Goal: Information Seeking & Learning: Learn about a topic

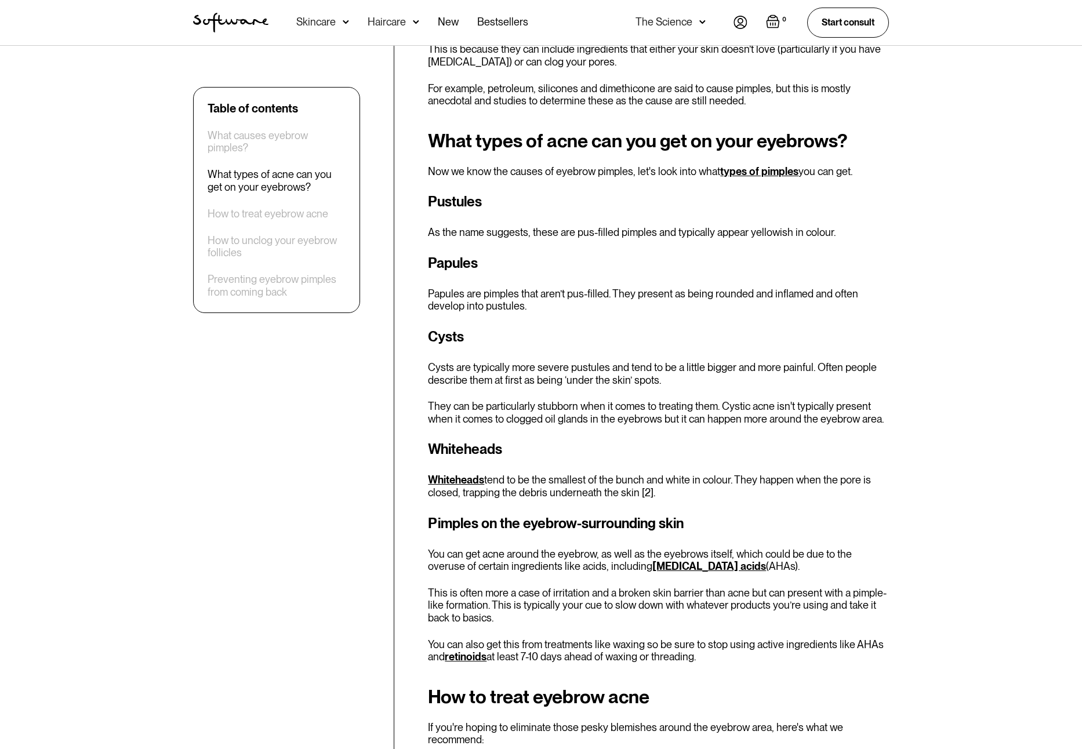
scroll to position [1450, 0]
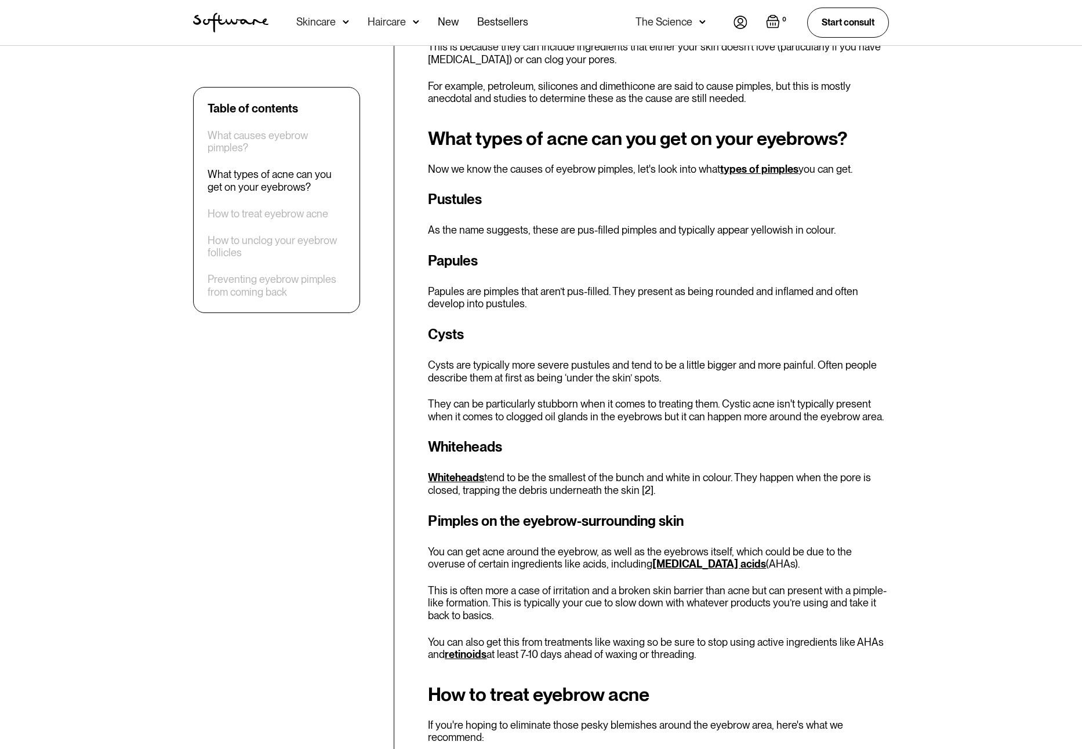
drag, startPoint x: 841, startPoint y: 197, endPoint x: 612, endPoint y: 189, distance: 228.6
click at [634, 190] on div "Pustules As the name suggests, these are pus-filled pimples and typically appea…" at bounding box center [658, 213] width 461 height 48
drag, startPoint x: 604, startPoint y: 189, endPoint x: 590, endPoint y: 199, distance: 17.1
click at [597, 194] on div "Pustules As the name suggests, these are pus-filled pimples and typically appea…" at bounding box center [658, 213] width 461 height 48
click at [502, 285] on p "Papules are pimples that aren’t pus-filled. They present as being rounded and i…" at bounding box center [658, 297] width 461 height 25
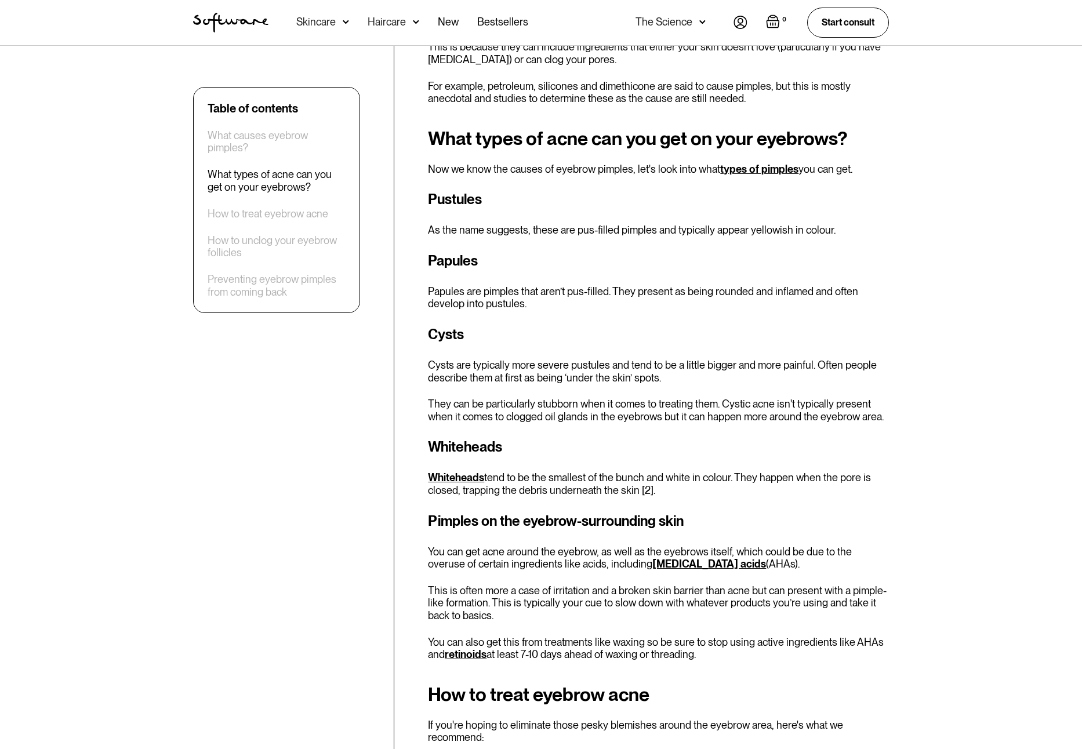
drag, startPoint x: 513, startPoint y: 278, endPoint x: 465, endPoint y: 273, distance: 47.8
click at [510, 285] on p "Papules are pimples that aren’t pus-filled. They present as being rounded and i…" at bounding box center [658, 297] width 461 height 25
drag, startPoint x: 449, startPoint y: 268, endPoint x: 503, endPoint y: 315, distance: 71.9
click at [482, 291] on div "What types of acne can you get on your eyebrows? Now we know the causes of eyeb…" at bounding box center [658, 394] width 461 height 533
drag, startPoint x: 518, startPoint y: 360, endPoint x: 502, endPoint y: 355, distance: 16.2
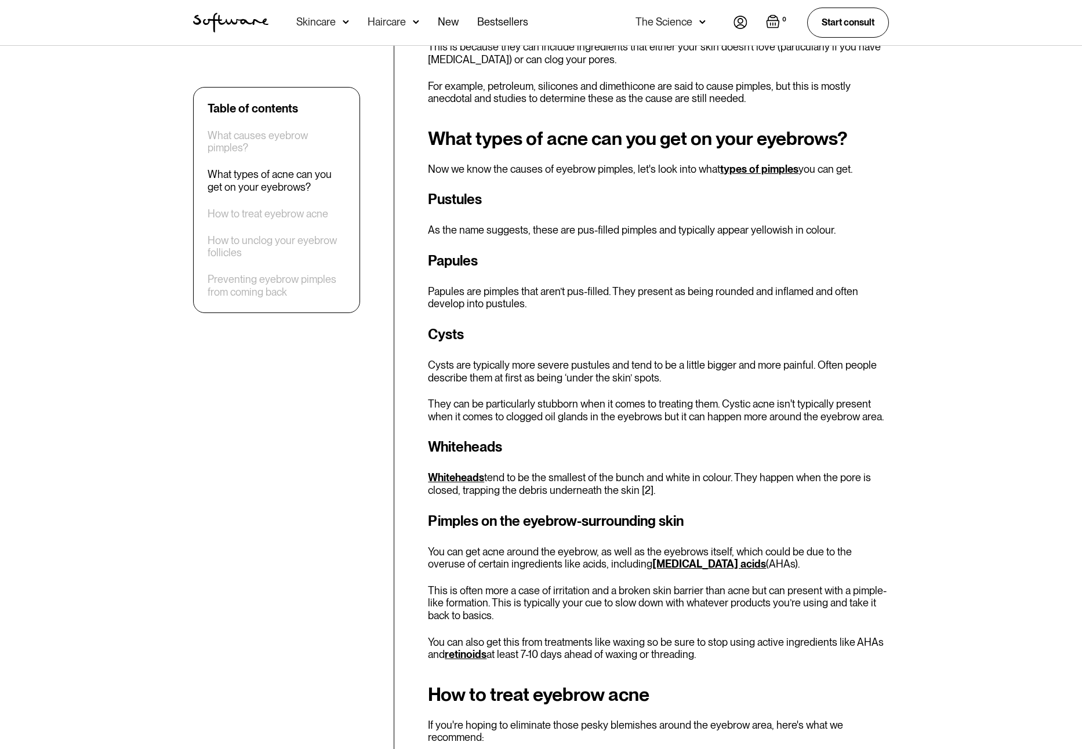
click at [517, 360] on div "Cysts Cysts are typically more severe pustules and tend to be a little bigger a…" at bounding box center [658, 373] width 461 height 99
drag, startPoint x: 627, startPoint y: 347, endPoint x: 536, endPoint y: 337, distance: 92.1
click at [557, 359] on p "Cysts are typically more severe pustules and tend to be a little bigger and mor…" at bounding box center [658, 371] width 461 height 25
drag, startPoint x: 536, startPoint y: 337, endPoint x: 694, endPoint y: 343, distance: 158.4
click at [573, 359] on p "Cysts are typically more severe pustules and tend to be a little bigger and mor…" at bounding box center [658, 371] width 461 height 25
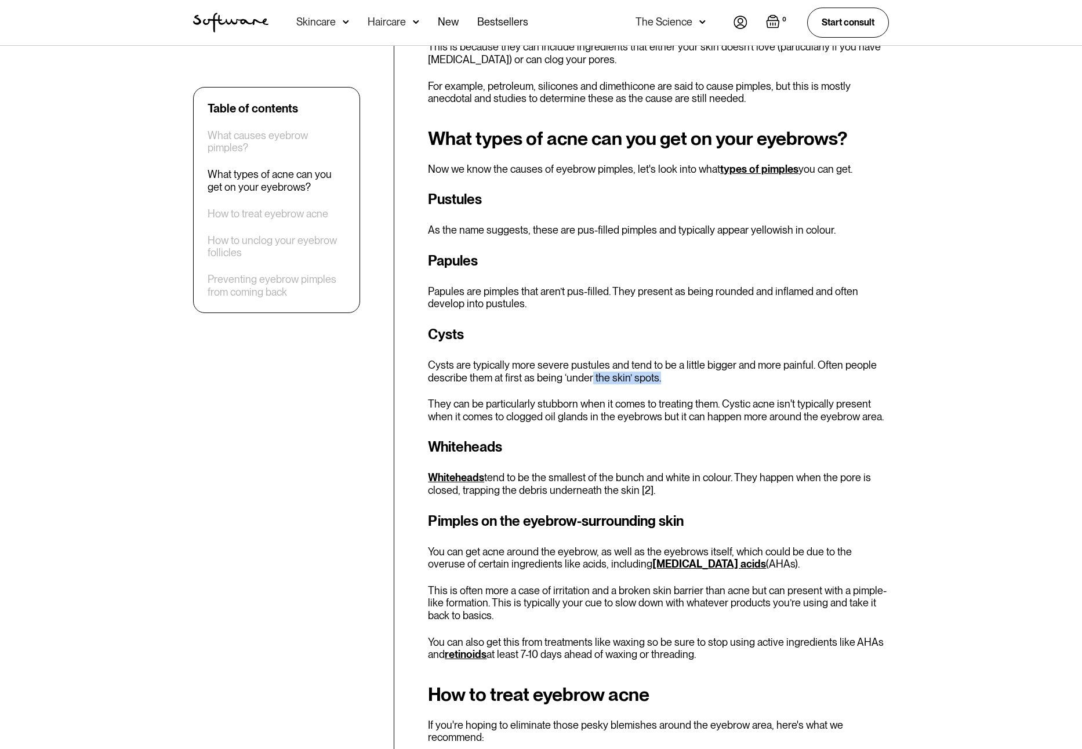
drag, startPoint x: 783, startPoint y: 351, endPoint x: 574, endPoint y: 353, distance: 208.8
click at [574, 359] on p "Cysts are typically more severe pustules and tend to be a little bigger and mor…" at bounding box center [658, 371] width 461 height 25
click at [514, 359] on p "Cysts are typically more severe pustules and tend to be a little bigger and mor…" at bounding box center [658, 371] width 461 height 25
click at [574, 364] on div "Cysts Cysts are typically more severe pustules and tend to be a little bigger a…" at bounding box center [658, 373] width 461 height 99
click at [428, 324] on h3 "Cysts" at bounding box center [658, 334] width 461 height 21
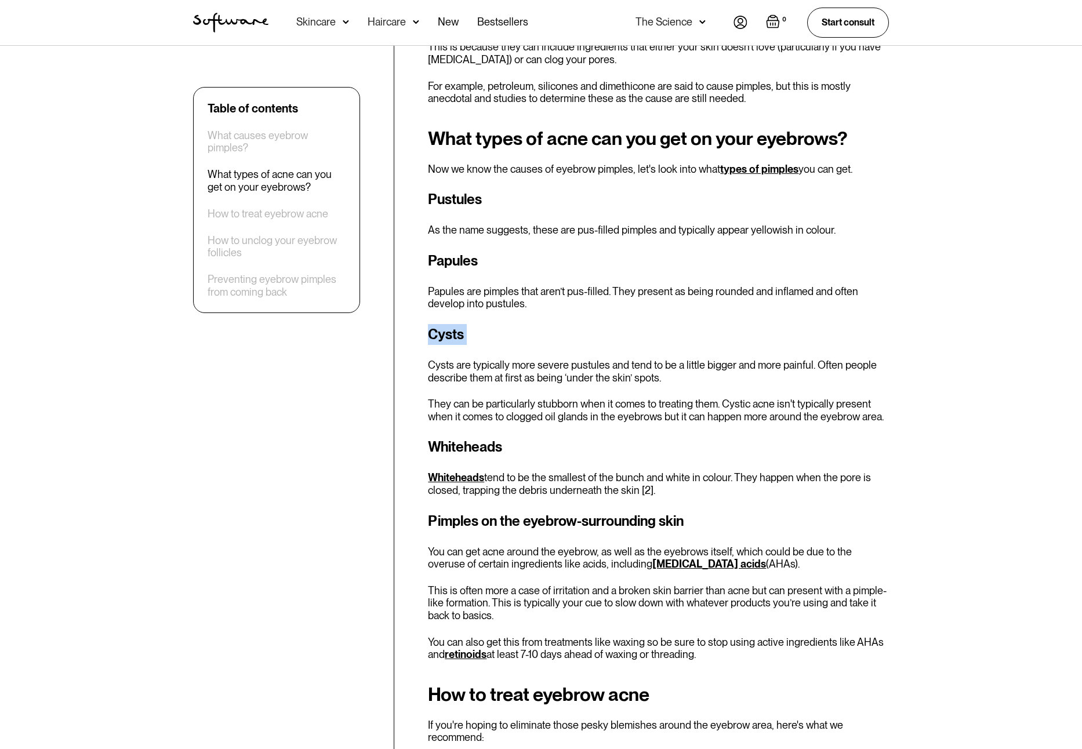
click at [428, 324] on h3 "Cysts" at bounding box center [658, 334] width 461 height 21
drag, startPoint x: 429, startPoint y: 306, endPoint x: 453, endPoint y: 293, distance: 27.0
click at [453, 293] on div "What types of acne can you get on your eyebrows? Now we know the causes of eyeb…" at bounding box center [658, 394] width 461 height 533
click at [448, 324] on h3 "Cysts" at bounding box center [658, 334] width 461 height 21
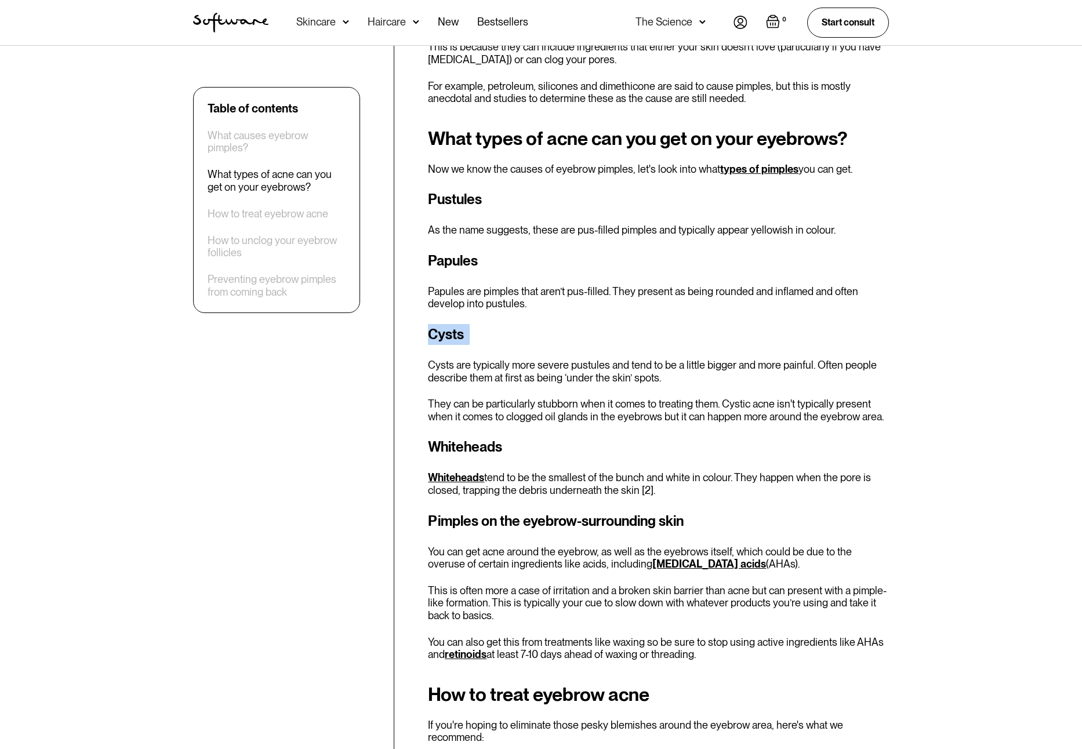
click at [447, 324] on h3 "Cysts" at bounding box center [658, 334] width 461 height 21
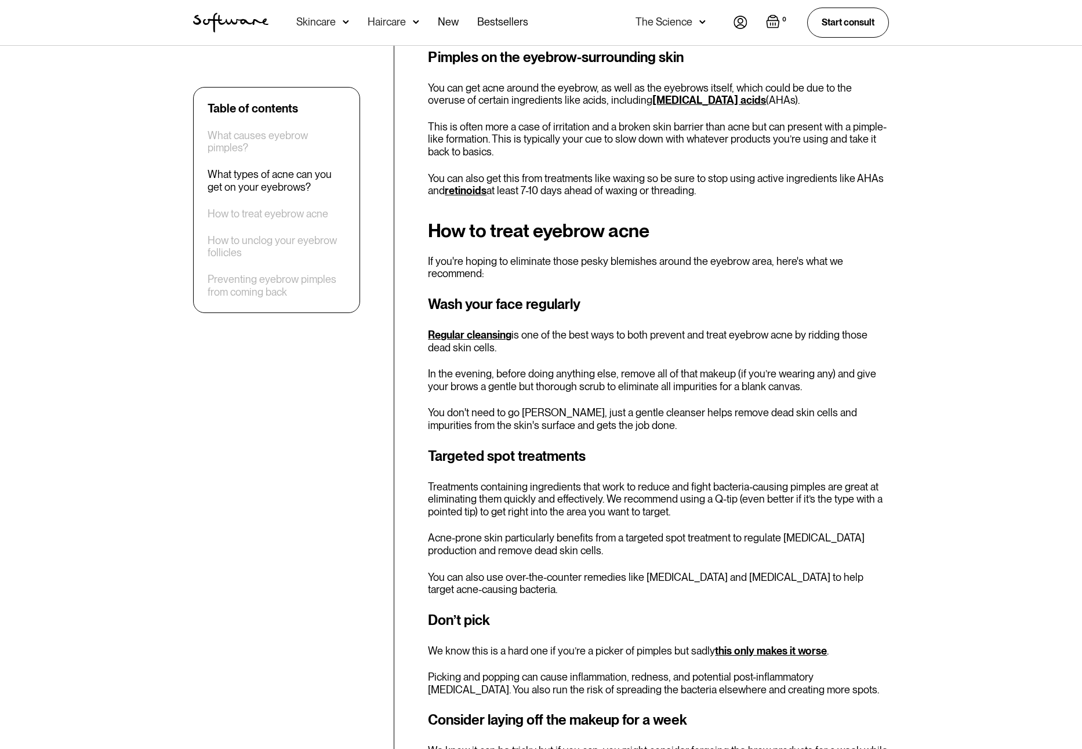
scroll to position [1384, 0]
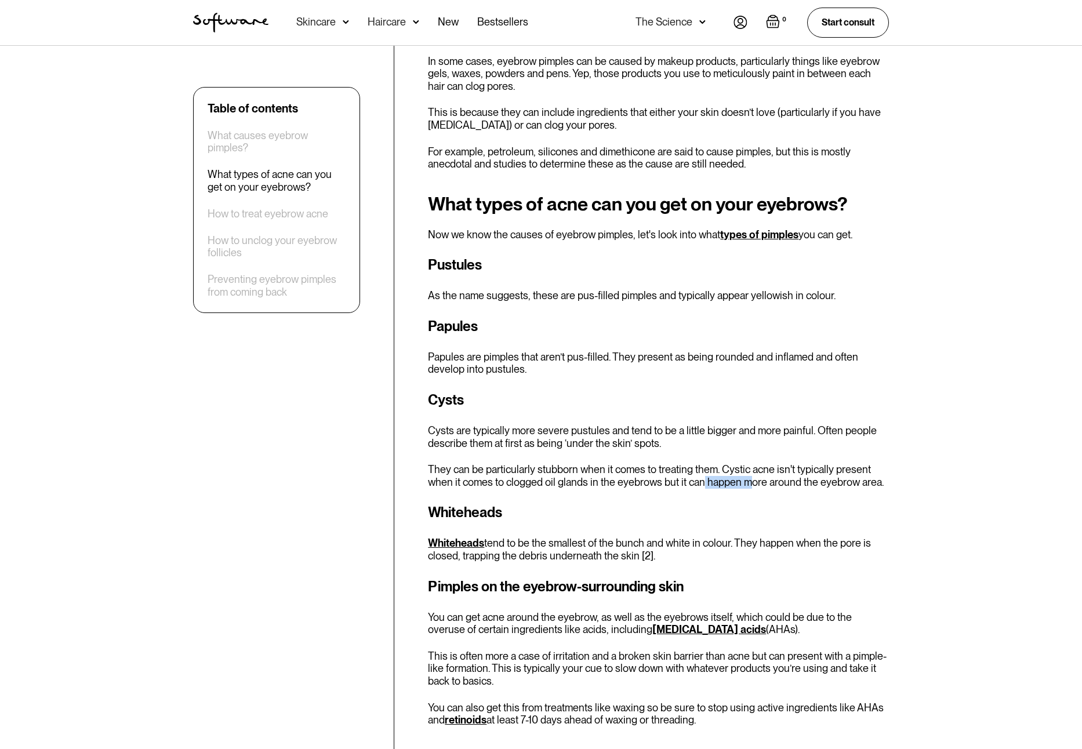
drag, startPoint x: 700, startPoint y: 463, endPoint x: 843, endPoint y: 460, distance: 143.3
click at [774, 463] on p "They can be particularly stubborn when it comes to treating them. Cystic acne i…" at bounding box center [658, 475] width 461 height 25
click at [858, 463] on p "They can be particularly stubborn when it comes to treating them. Cystic acne i…" at bounding box center [658, 475] width 461 height 25
drag, startPoint x: 859, startPoint y: 461, endPoint x: 662, endPoint y: 454, distance: 197.3
click at [698, 463] on p "They can be particularly stubborn when it comes to treating them. Cystic acne i…" at bounding box center [658, 475] width 461 height 25
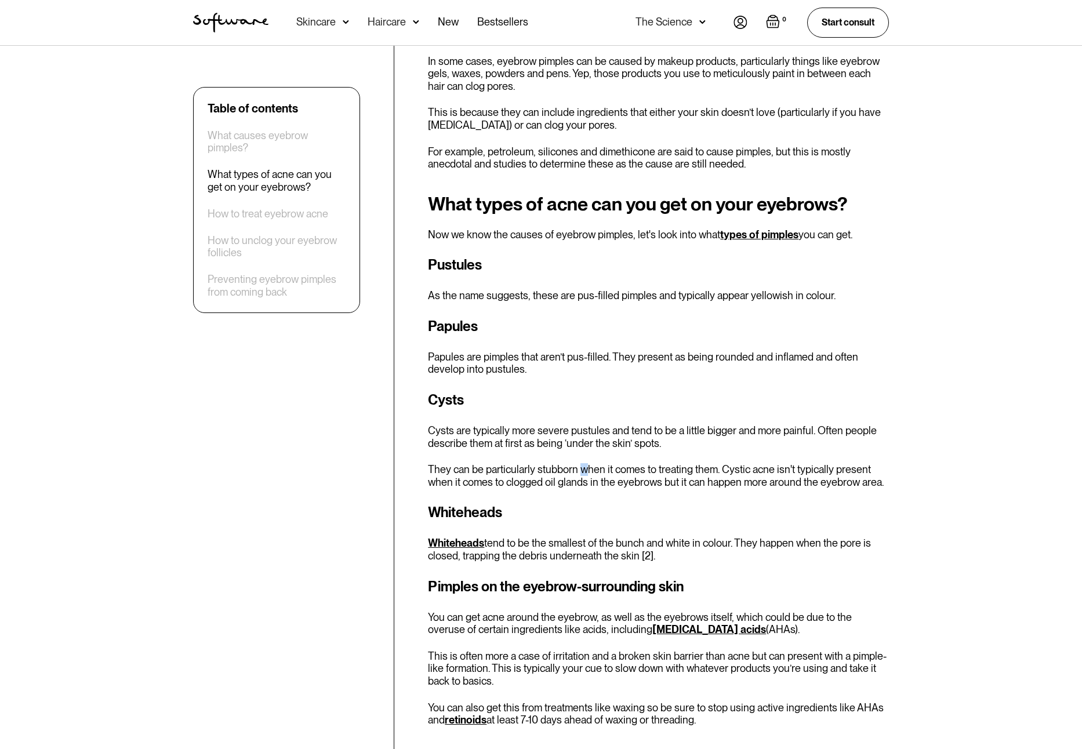
drag, startPoint x: 582, startPoint y: 449, endPoint x: 630, endPoint y: 442, distance: 48.6
click at [589, 463] on p "They can be particularly stubborn when it comes to treating them. Cystic acne i…" at bounding box center [658, 475] width 461 height 25
drag, startPoint x: 536, startPoint y: 397, endPoint x: 631, endPoint y: 411, distance: 96.1
click at [603, 424] on p "Cysts are typically more severe pustules and tend to be a little bigger and mor…" at bounding box center [658, 436] width 461 height 25
click at [648, 424] on p "Cysts are typically more severe pustules and tend to be a little bigger and mor…" at bounding box center [658, 436] width 461 height 25
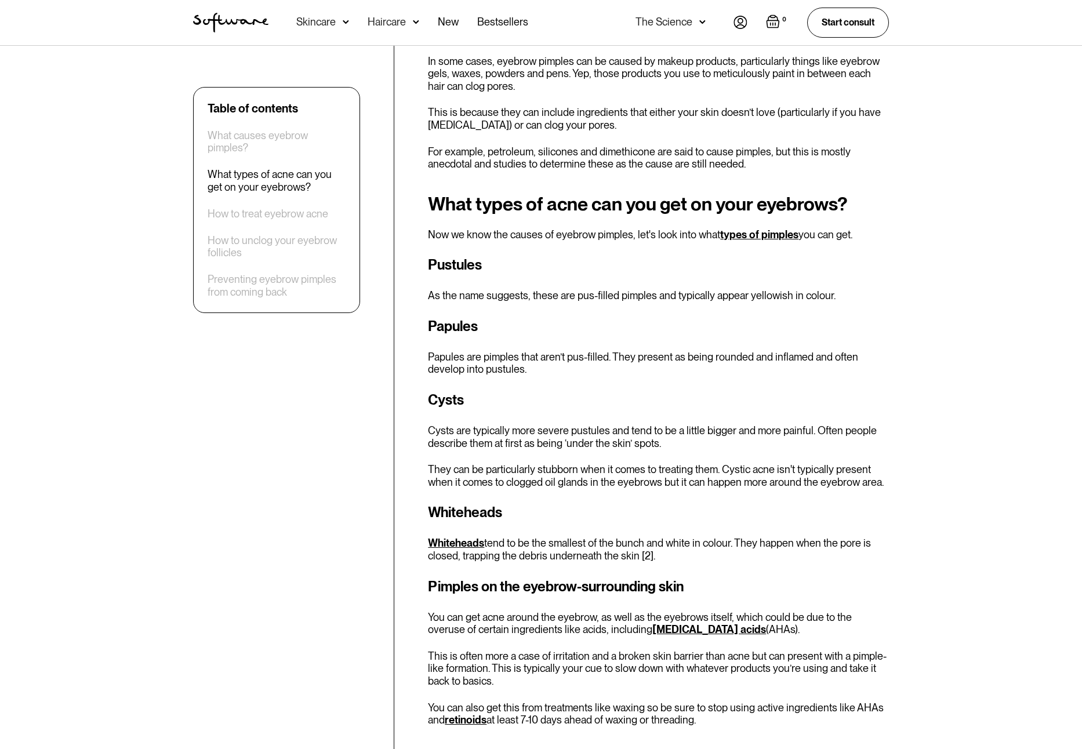
click at [488, 390] on h3 "Cysts" at bounding box center [658, 400] width 461 height 21
click at [429, 390] on h3 "Cysts" at bounding box center [658, 400] width 461 height 21
copy h3 "Cysts"
